Goal: Task Accomplishment & Management: Manage account settings

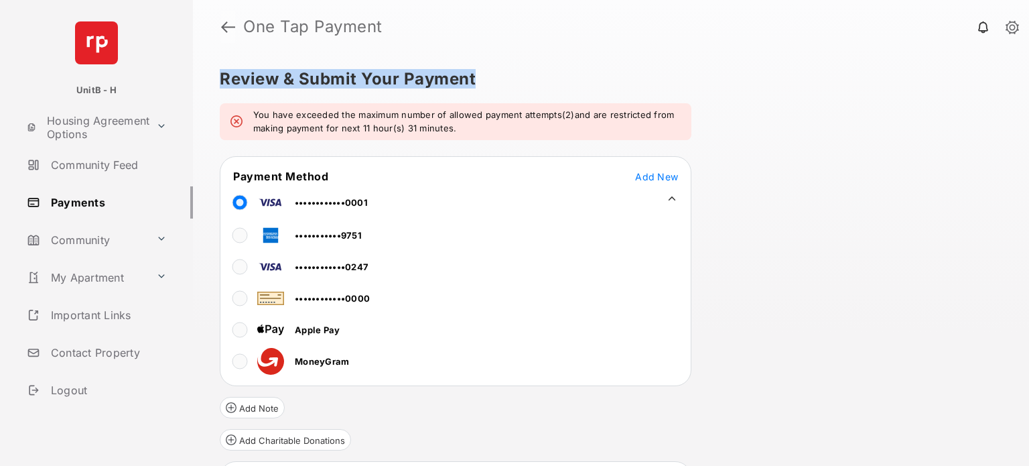
click at [225, 25] on link at bounding box center [228, 27] width 14 height 32
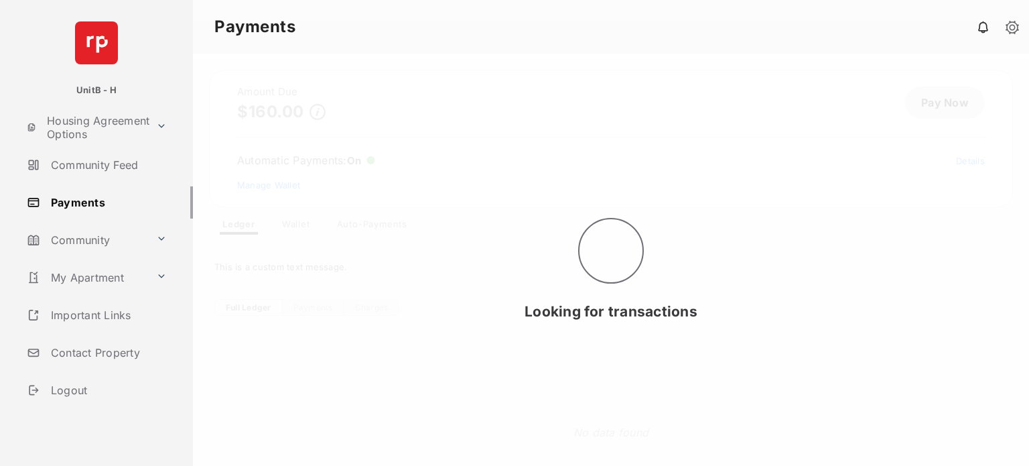
click at [1013, 28] on link at bounding box center [1012, 28] width 13 height 15
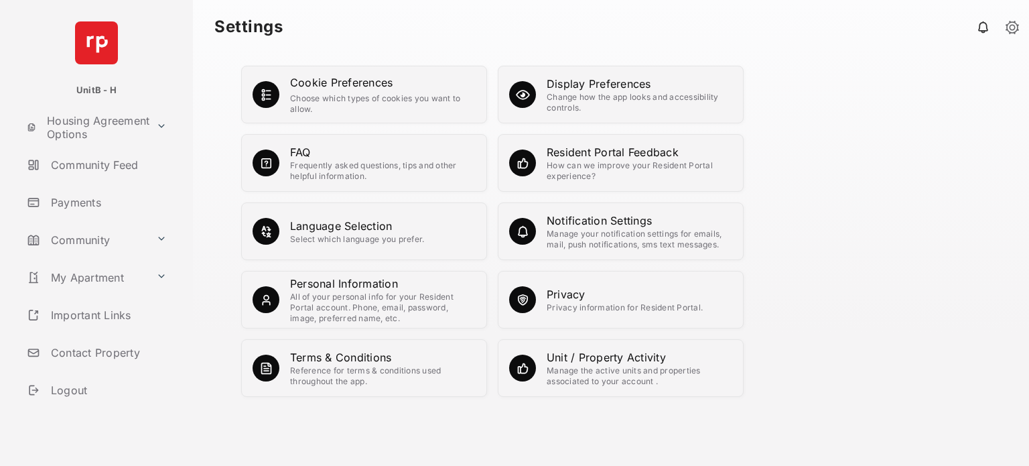
click at [313, 294] on div "All of your personal info for your Resident Portal account. Phone, email, passw…" at bounding box center [383, 307] width 186 height 32
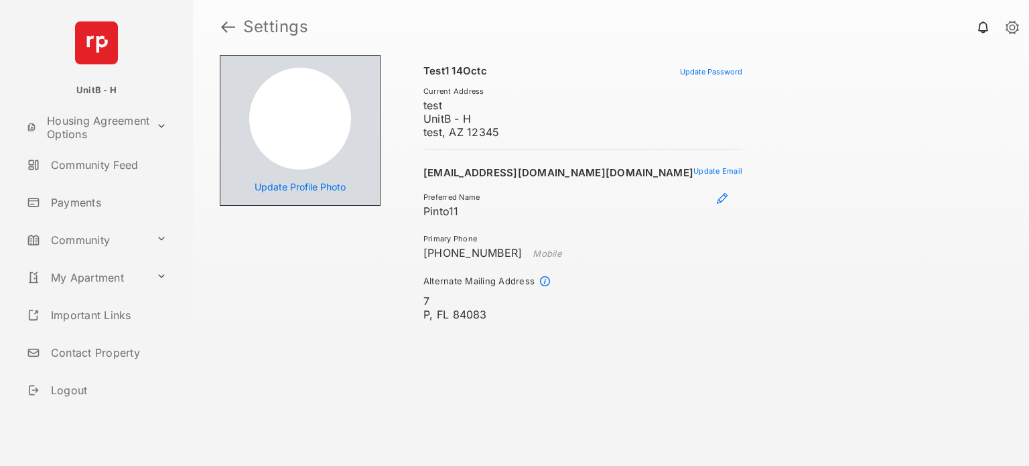
click at [425, 47] on header "Settings" at bounding box center [611, 27] width 836 height 54
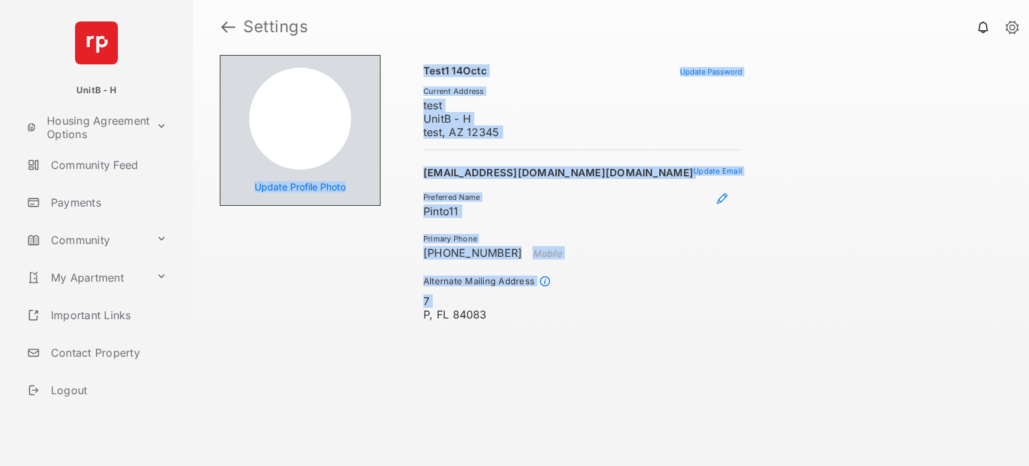
drag, startPoint x: 425, startPoint y: 47, endPoint x: 537, endPoint y: 293, distance: 270.1
click at [537, 293] on section "Settings Update Profile Photo Test1 14Octc Current Address test UnitB - [GEOGRA…" at bounding box center [611, 233] width 836 height 466
click at [537, 294] on div "7" at bounding box center [582, 300] width 319 height 13
drag, startPoint x: 537, startPoint y: 293, endPoint x: 405, endPoint y: 90, distance: 241.9
click at [405, 90] on section "Test1 14Octc Current Address test UnitB - [GEOGRAPHIC_DATA] 12345 Update Passwo…" at bounding box center [562, 259] width 362 height 409
